Goal: Information Seeking & Learning: Find specific page/section

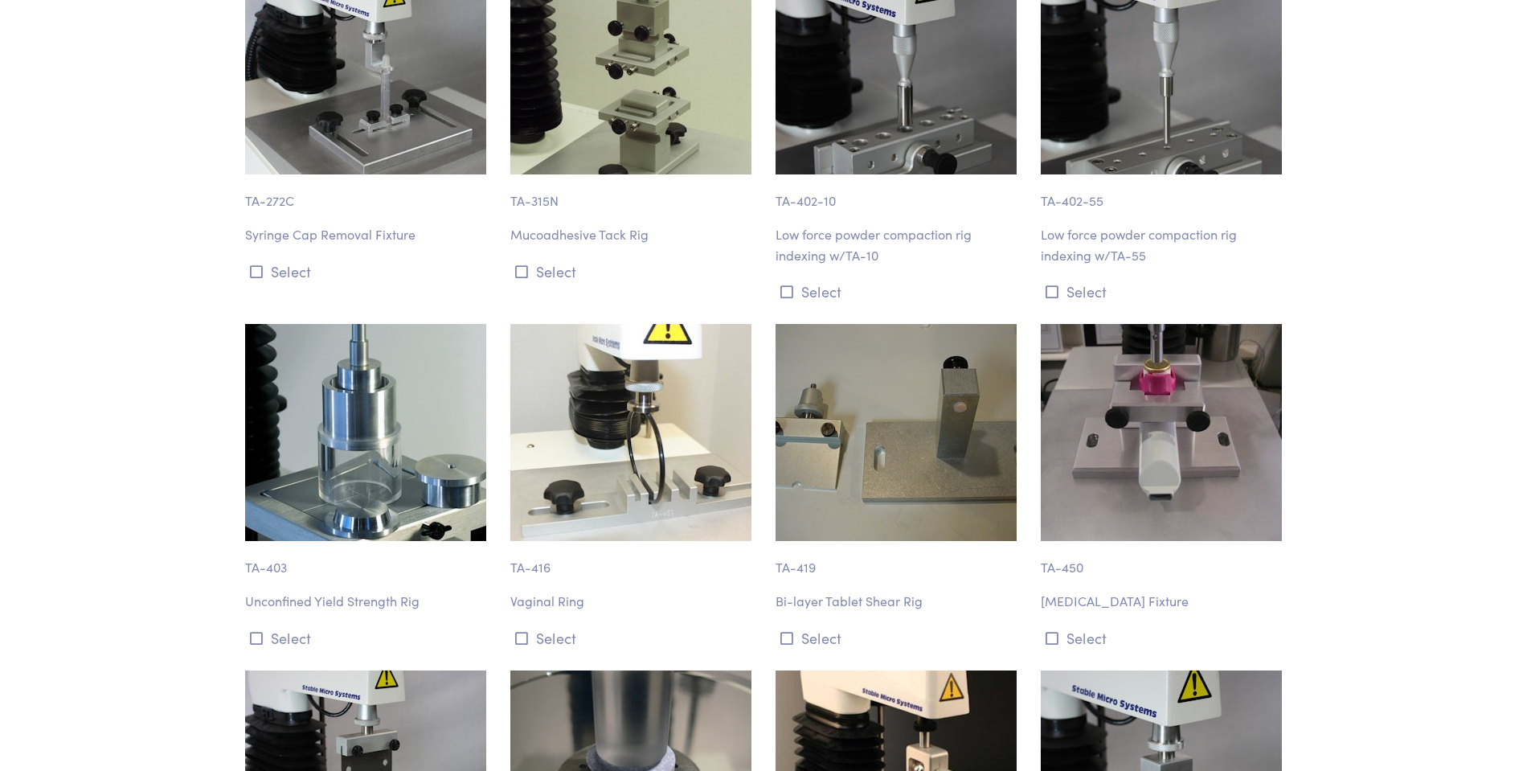
scroll to position [12479, 0]
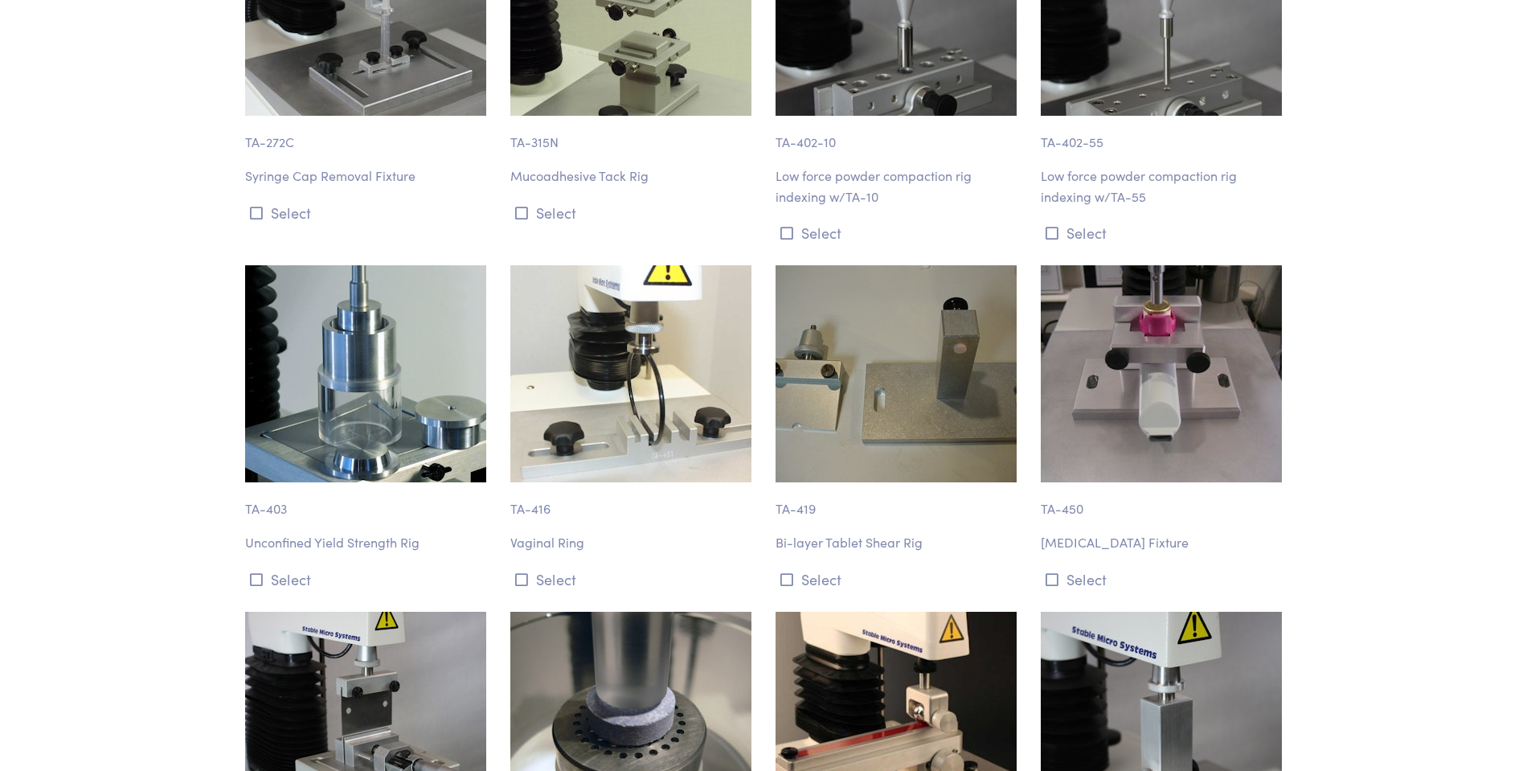
click at [370, 332] on img at bounding box center [365, 373] width 241 height 217
click at [287, 566] on button "Select" at bounding box center [368, 579] width 246 height 27
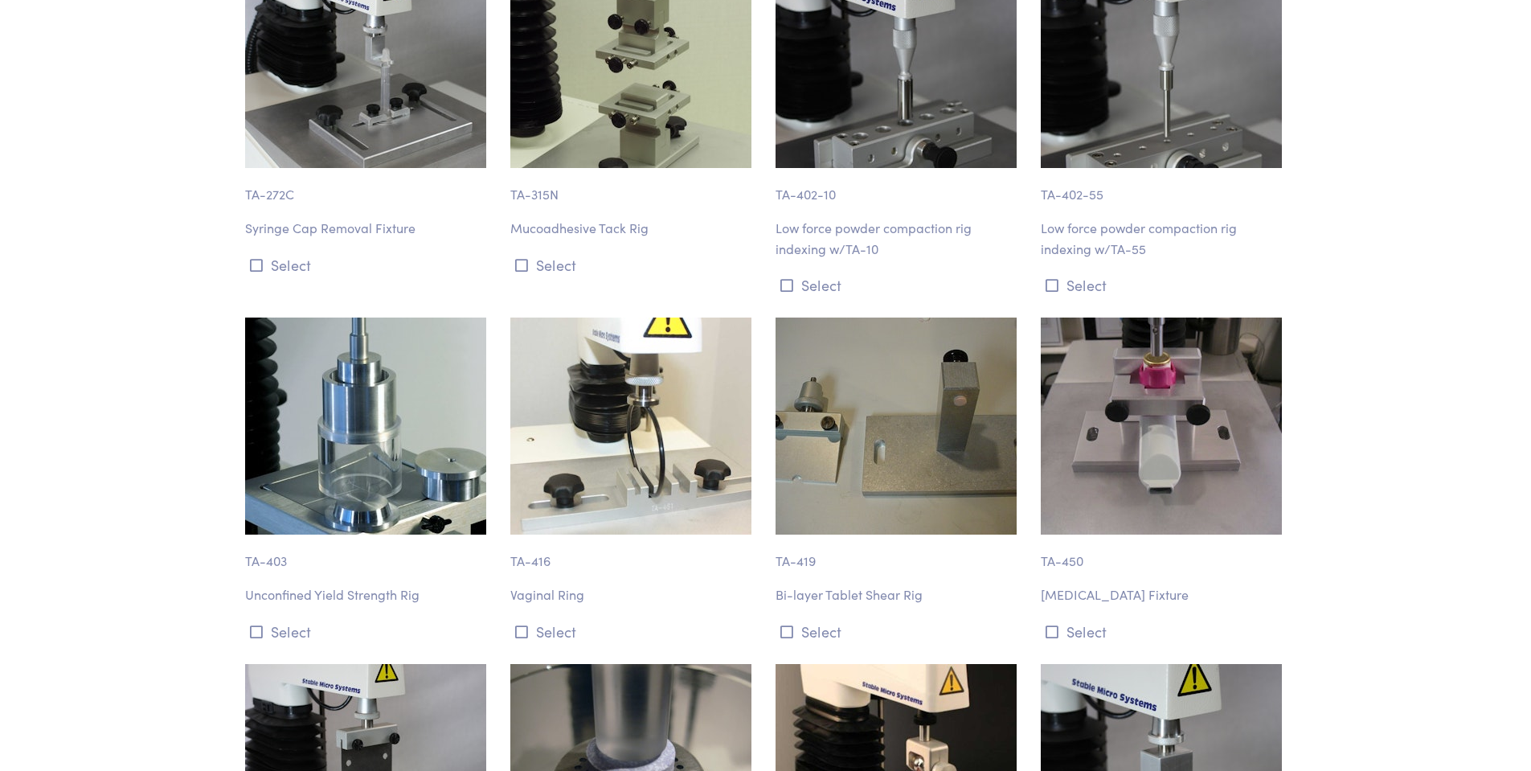
scroll to position [12399, 0]
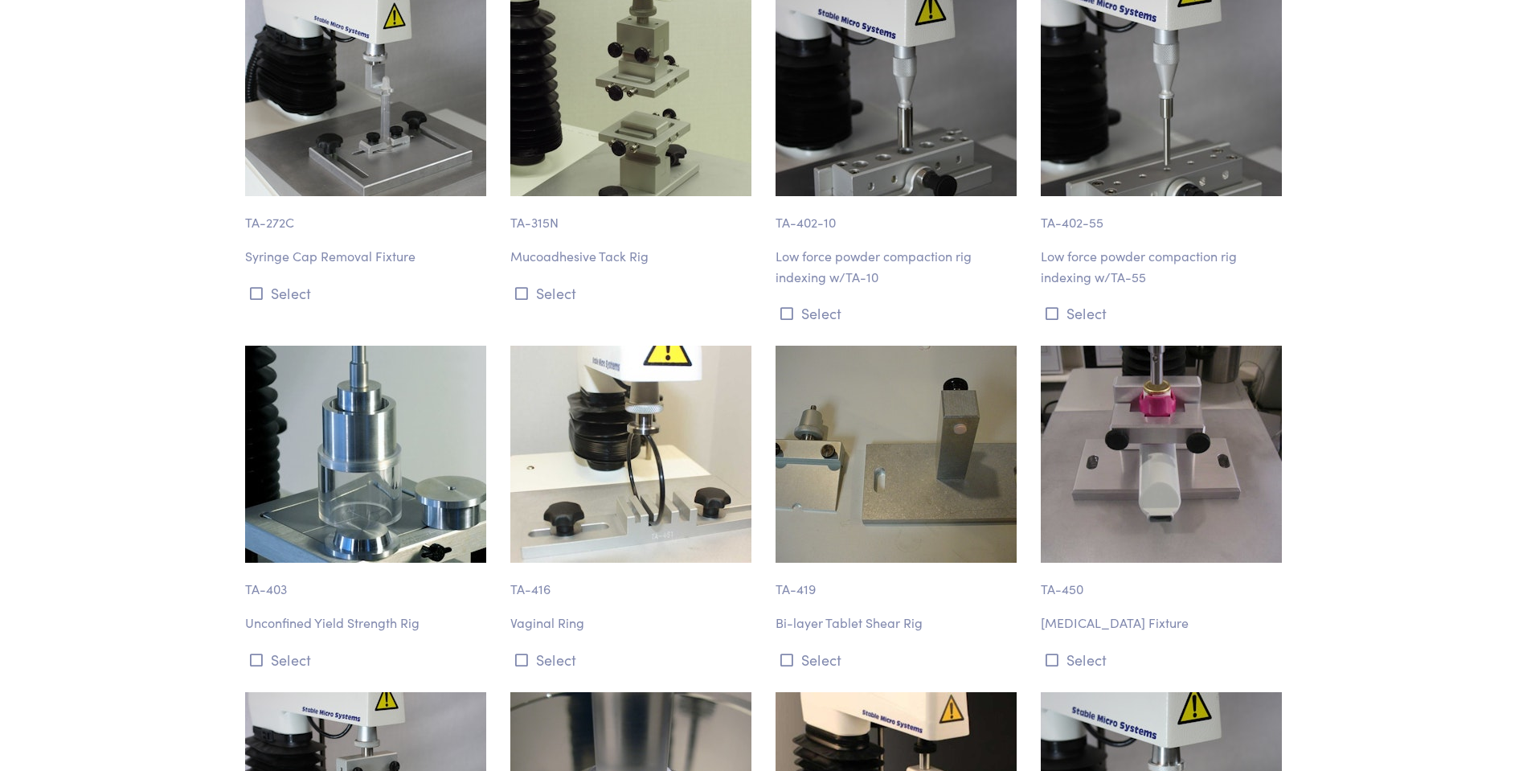
click at [366, 353] on img at bounding box center [365, 454] width 241 height 217
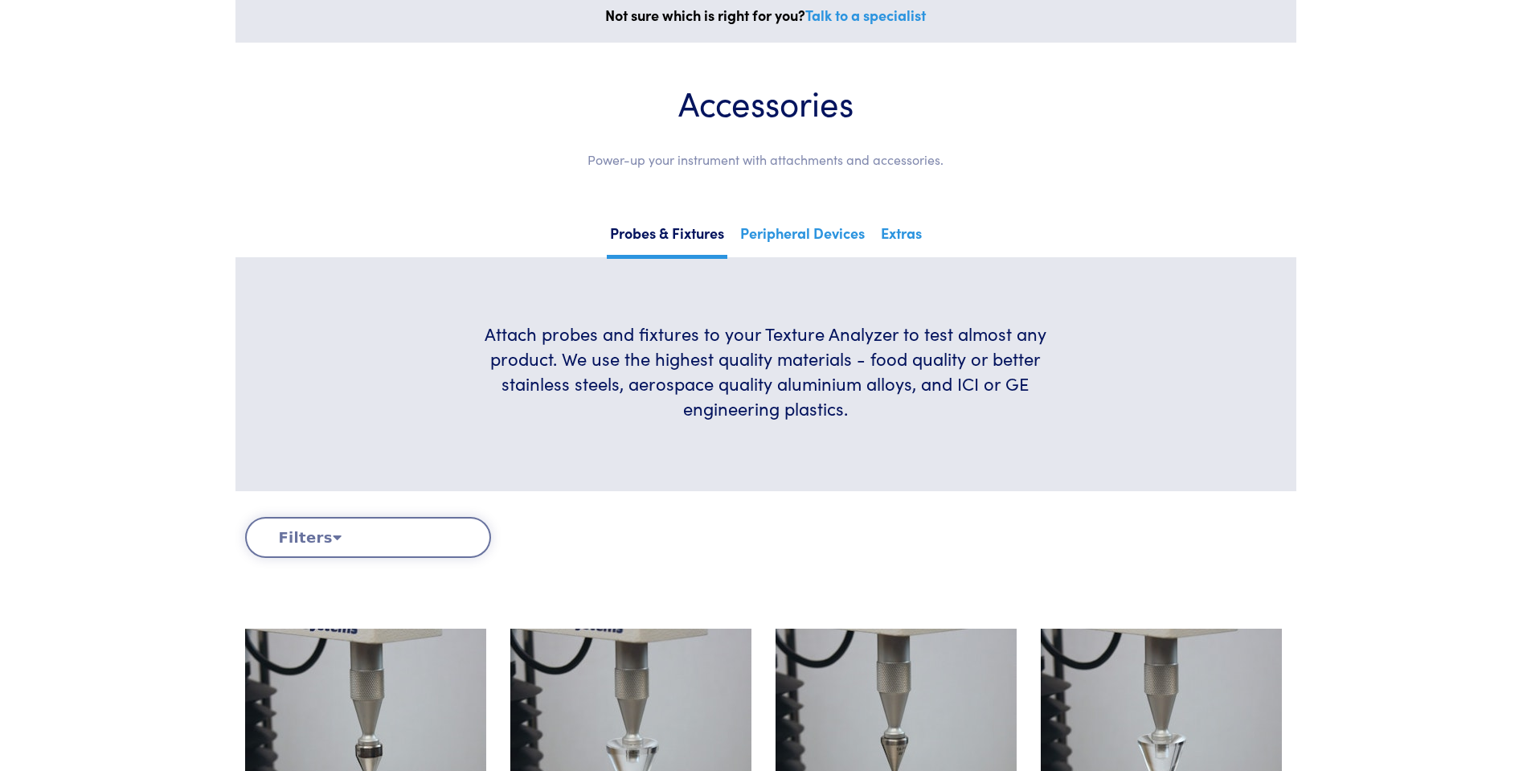
scroll to position [0, 0]
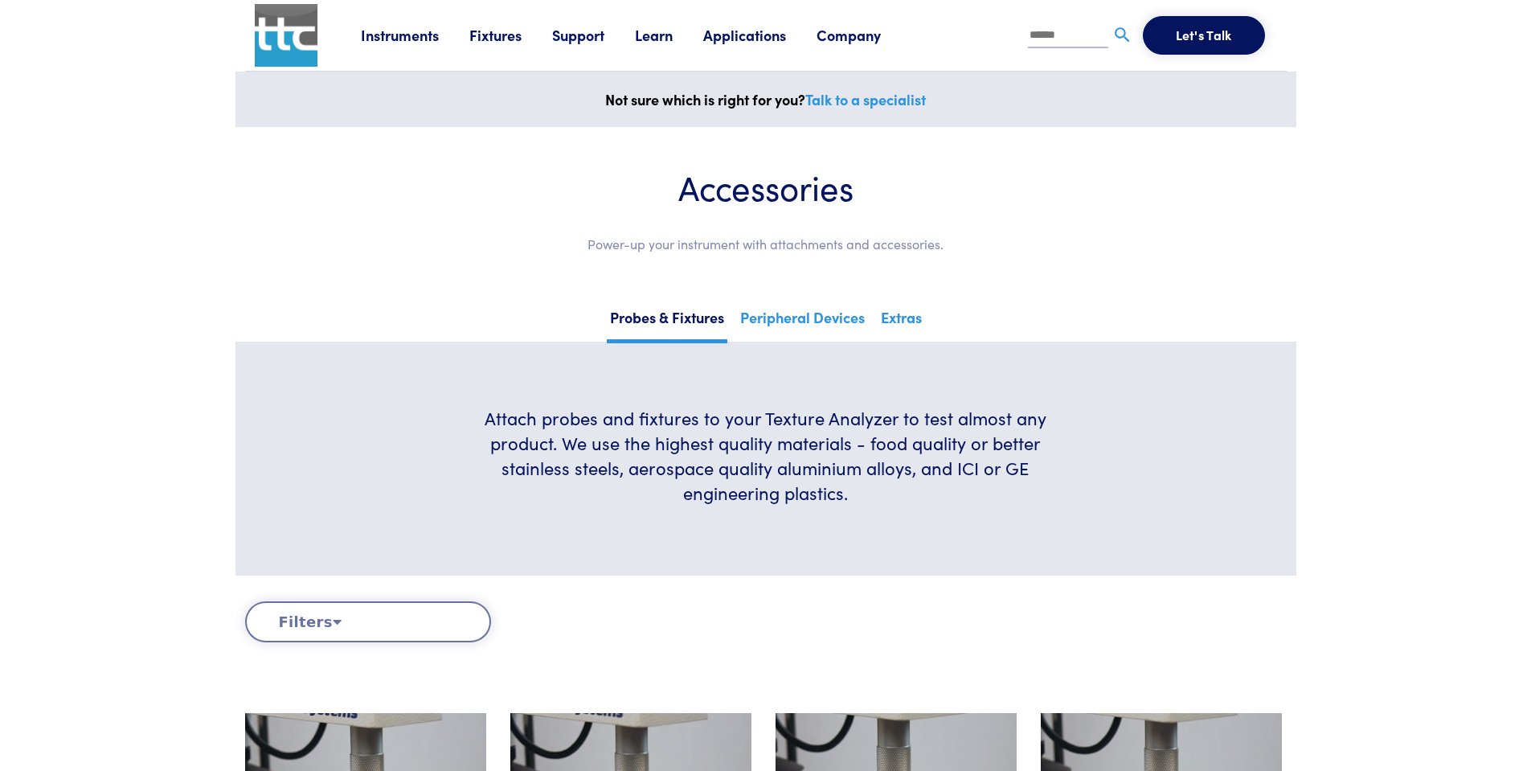
click at [577, 35] on link "Support" at bounding box center [593, 35] width 83 height 20
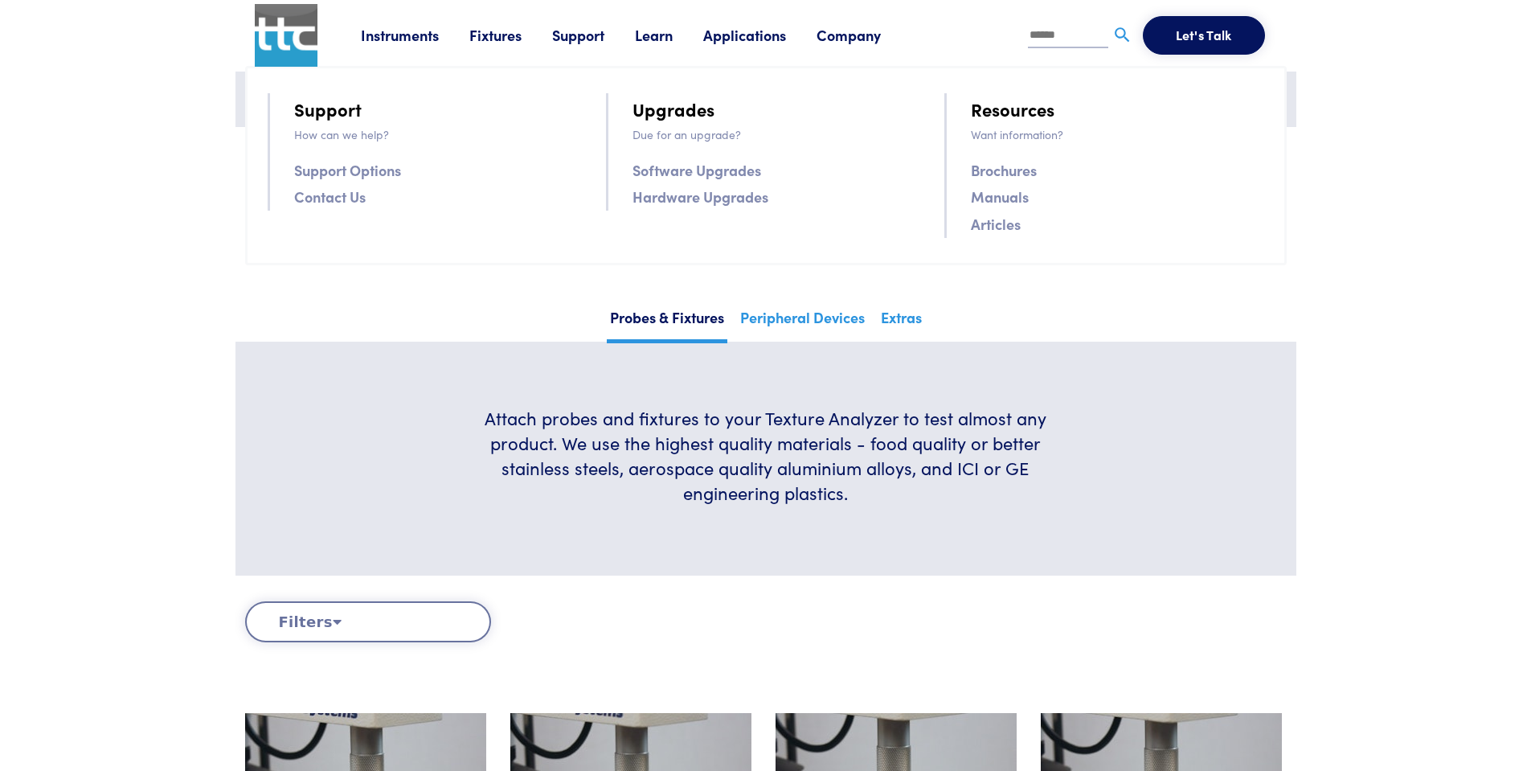
click at [1004, 202] on link "Manuals" at bounding box center [1000, 196] width 58 height 23
